Goal: Information Seeking & Learning: Learn about a topic

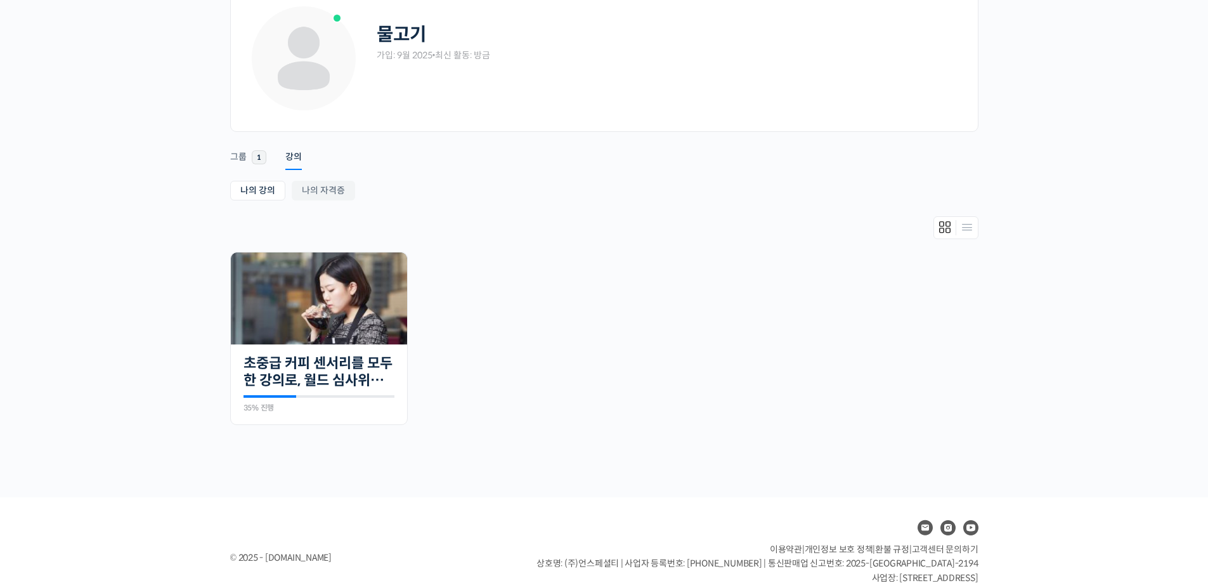
scroll to position [108, 0]
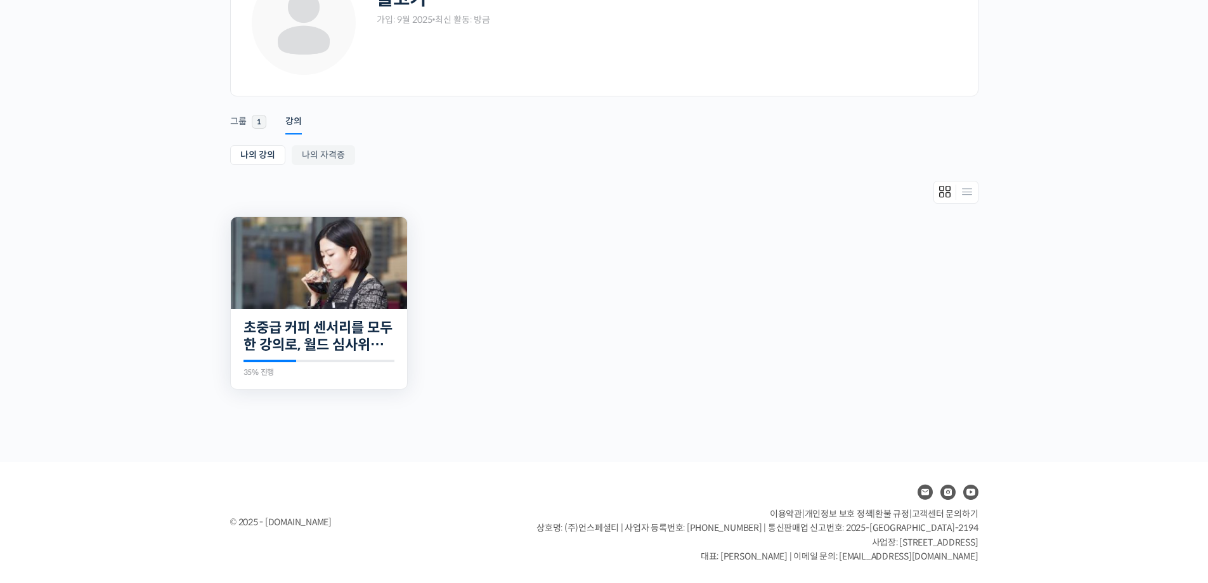
click at [280, 257] on img at bounding box center [319, 263] width 176 height 92
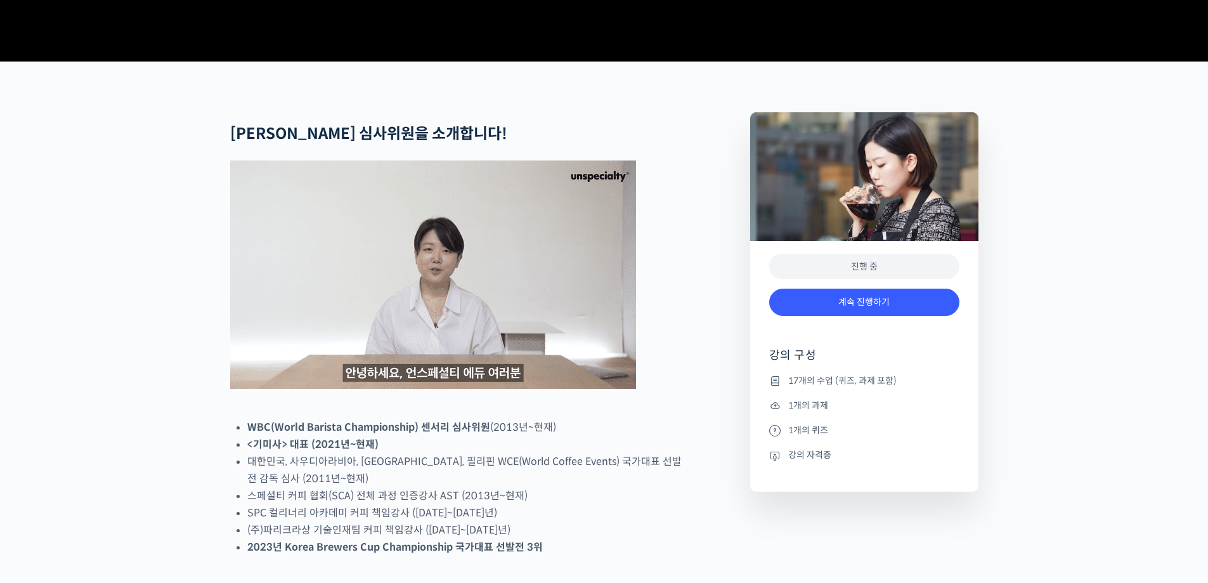
scroll to position [444, 0]
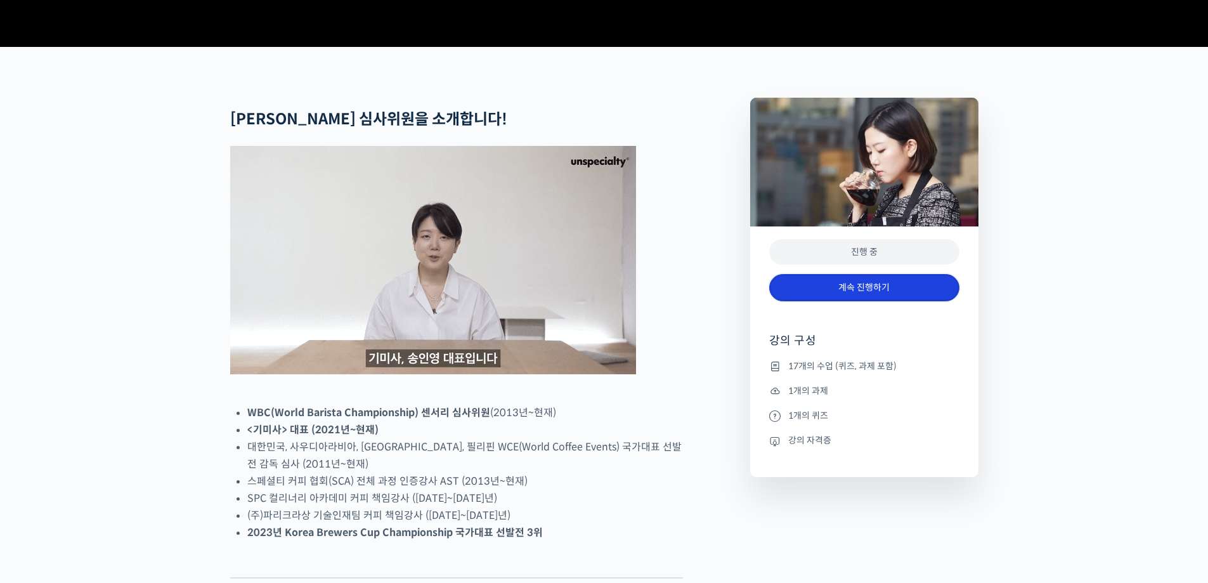
click at [894, 301] on link "계속 진행하기" at bounding box center [864, 287] width 190 height 27
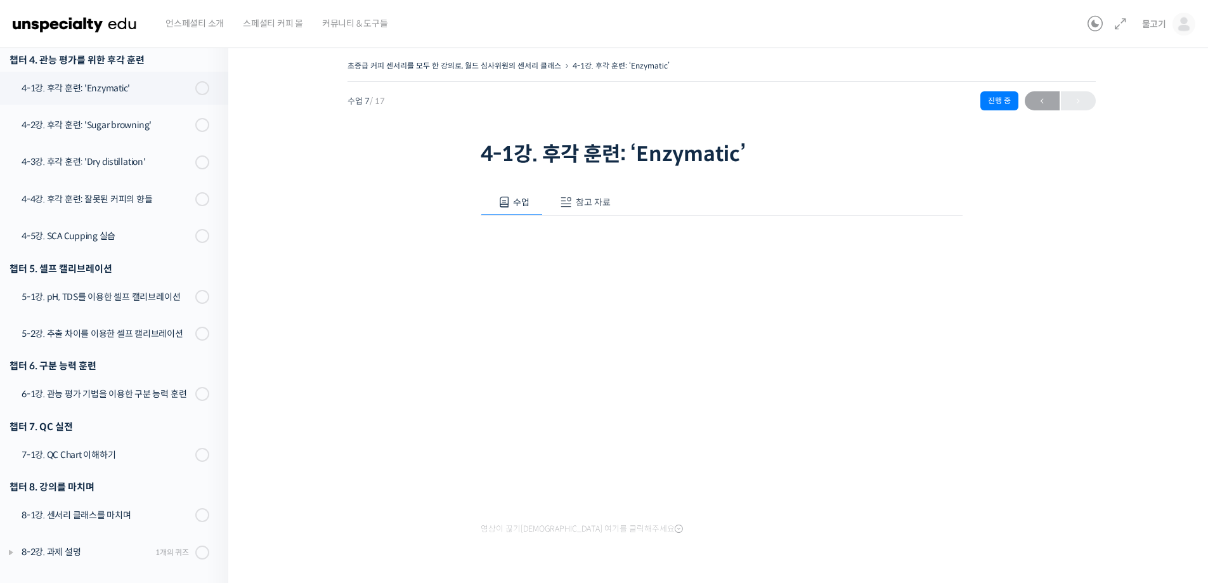
click at [152, 263] on div "챕터 5. 셀프 캘리브레이션" at bounding box center [110, 268] width 200 height 17
